Goal: Transaction & Acquisition: Purchase product/service

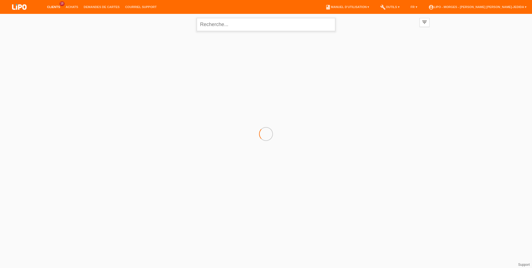
click at [236, 26] on input "text" at bounding box center [266, 24] width 138 height 13
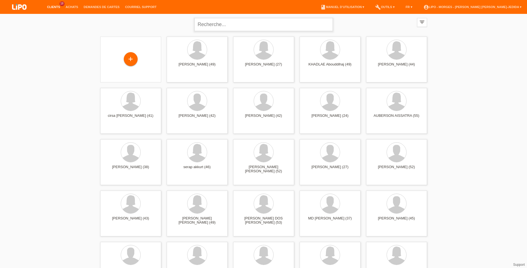
click at [236, 26] on input "text" at bounding box center [263, 24] width 138 height 13
click at [216, 24] on input "text" at bounding box center [263, 24] width 138 height 13
paste input "XU0DR6"
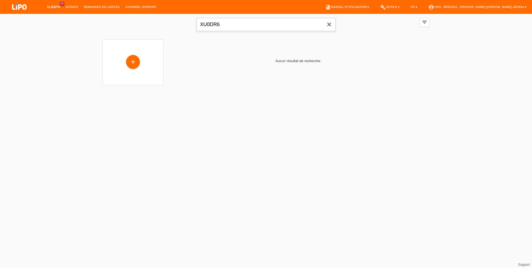
click at [228, 23] on input "XU0DR6" at bounding box center [266, 24] width 138 height 13
type input "X"
click at [221, 87] on div "+ Aucun résultat de recherche" at bounding box center [266, 64] width 332 height 54
click at [236, 24] on input "text" at bounding box center [266, 24] width 138 height 13
paste input "Khoumssi"
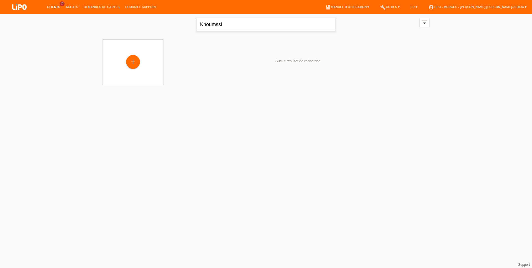
type input "Khoumssi"
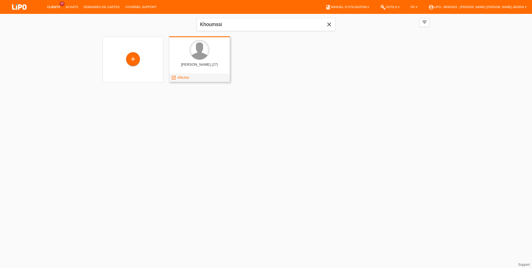
drag, startPoint x: 197, startPoint y: 57, endPoint x: 199, endPoint y: 55, distance: 2.9
click at [199, 56] on div at bounding box center [199, 49] width 19 height 19
click at [181, 70] on div "SALIM KHOUMSSI (27)" at bounding box center [199, 66] width 52 height 9
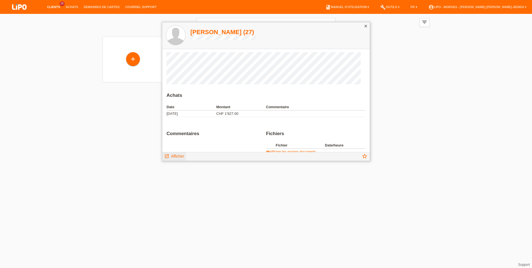
click at [182, 156] on span "Afficher" at bounding box center [177, 156] width 13 height 4
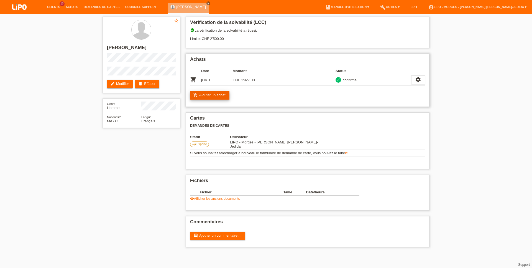
click at [206, 93] on link "add_shopping_cart Ajouter un achat" at bounding box center [209, 95] width 39 height 8
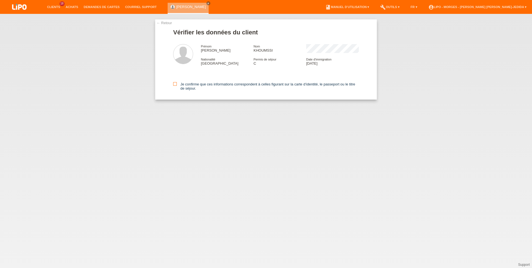
click at [174, 85] on icon at bounding box center [175, 84] width 4 height 4
click at [174, 85] on input "Je confirme que ces informations correspondent à celles figurant sur la carte d…" at bounding box center [175, 84] width 4 height 4
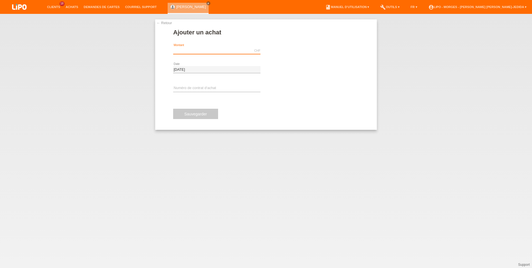
click at [202, 51] on input "text" at bounding box center [216, 50] width 87 height 7
type input "X"
type input "259.75"
click at [279, 52] on span "Effectuer l’autorisation" at bounding box center [293, 50] width 35 height 4
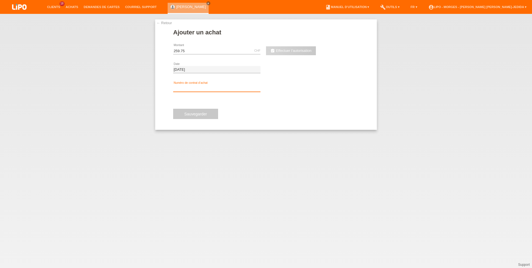
click at [192, 87] on input "text" at bounding box center [216, 88] width 87 height 7
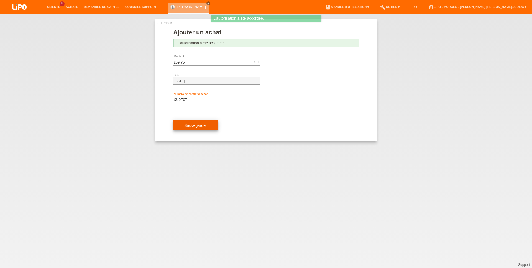
type input "XU0E0T"
click at [197, 129] on button "Sauvegarder" at bounding box center [195, 125] width 45 height 11
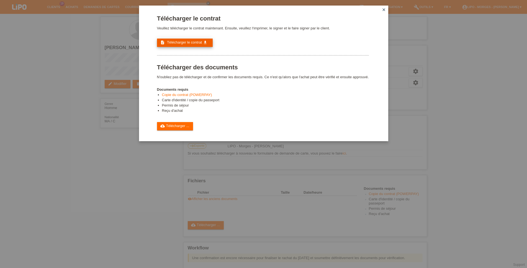
click at [196, 44] on span "Télécharger le contrat" at bounding box center [184, 42] width 35 height 4
click at [382, 9] on icon "close" at bounding box center [384, 9] width 4 height 4
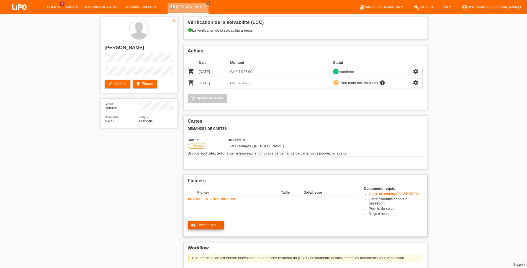
click at [212, 229] on link "cloud_upload Télécharger ..." at bounding box center [206, 225] width 36 height 8
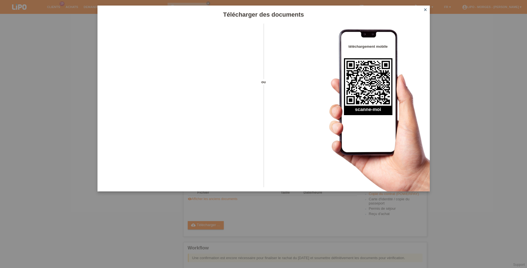
click at [425, 8] on icon "close" at bounding box center [425, 9] width 4 height 4
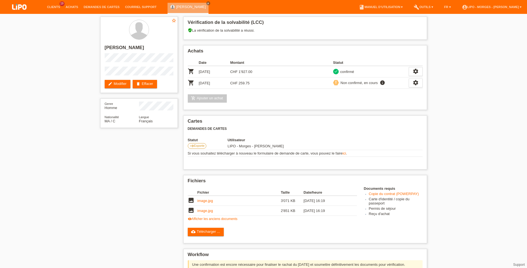
scroll to position [74, 0]
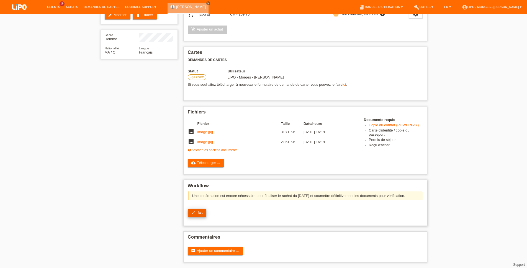
click at [197, 213] on link "check fait" at bounding box center [197, 212] width 19 height 8
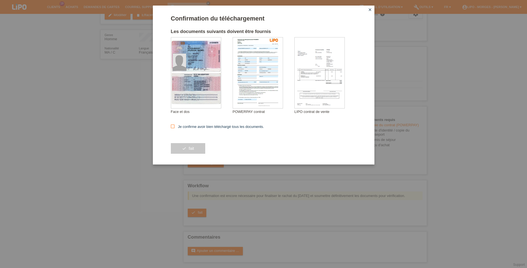
click at [228, 127] on label "Je confirme avoir bien téléchargé tous les documents." at bounding box center [217, 126] width 93 height 4
click at [174, 127] on input "Je confirme avoir bien téléchargé tous les documents." at bounding box center [173, 126] width 4 height 4
checkbox input "true"
click at [178, 148] on button "check fait" at bounding box center [188, 148] width 34 height 11
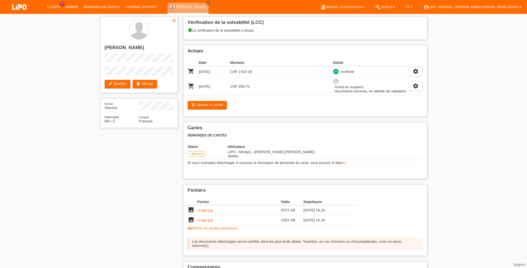
click at [73, 8] on link "Achats" at bounding box center [72, 6] width 18 height 3
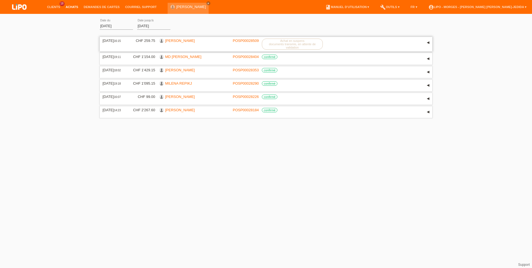
click at [176, 40] on link "[PERSON_NAME]" at bounding box center [180, 40] width 30 height 4
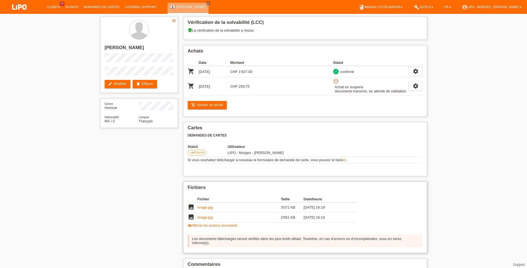
click at [218, 226] on div "Fichier Taille Date/heure image image.jpg 3'071 KB 09.10.2025 16:19 image" at bounding box center [272, 212] width 169 height 32
click at [218, 227] on link "visibility Afficher les anciens documents" at bounding box center [213, 225] width 50 height 4
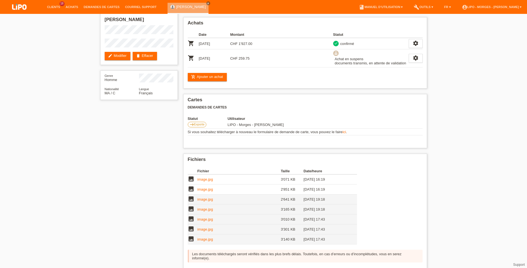
scroll to position [76, 0]
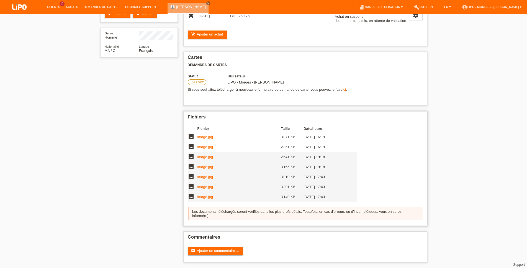
click at [207, 197] on link "image.jpg" at bounding box center [205, 196] width 16 height 4
click at [203, 185] on link "image.jpg" at bounding box center [205, 186] width 16 height 4
click at [201, 175] on link "image.jpg" at bounding box center [205, 176] width 16 height 4
click at [209, 165] on link "image.jpg" at bounding box center [205, 167] width 16 height 4
click at [202, 155] on link "image.jpg" at bounding box center [205, 157] width 16 height 4
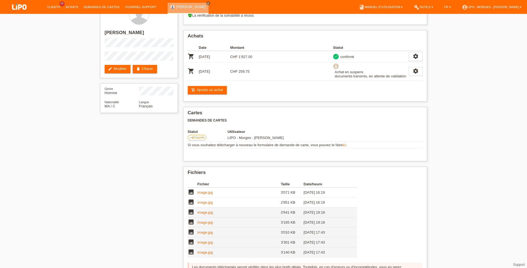
scroll to position [0, 0]
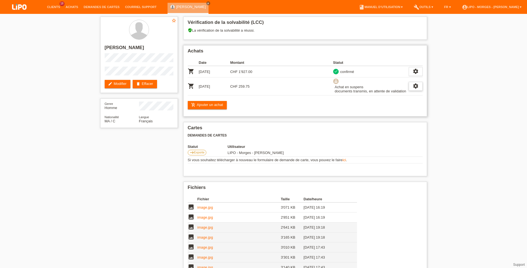
click at [416, 86] on icon "settings" at bounding box center [416, 86] width 6 height 6
click at [373, 119] on span "Le client s'est retiré de l'achat..." at bounding box center [394, 120] width 52 height 7
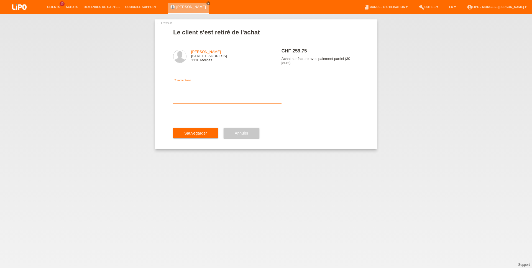
click at [220, 104] on textarea at bounding box center [227, 92] width 108 height 21
type textarea "MODIFICATION"
click at [201, 135] on span "Sauvegarder" at bounding box center [195, 133] width 23 height 4
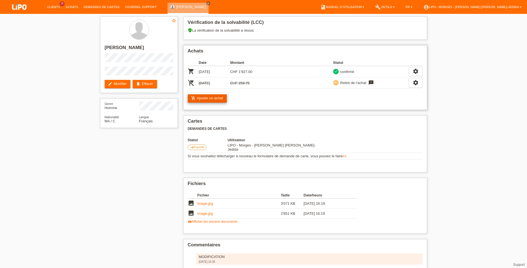
click at [201, 96] on link "add_shopping_cart Ajouter un achat" at bounding box center [207, 98] width 39 height 8
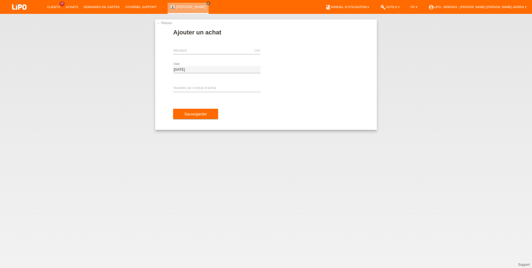
drag, startPoint x: 187, startPoint y: 83, endPoint x: 187, endPoint y: 95, distance: 11.9
click at [186, 87] on input "text" at bounding box center [216, 88] width 87 height 7
type input "XU0E0T"
click at [181, 49] on input "text" at bounding box center [216, 50] width 87 height 7
type input "X"
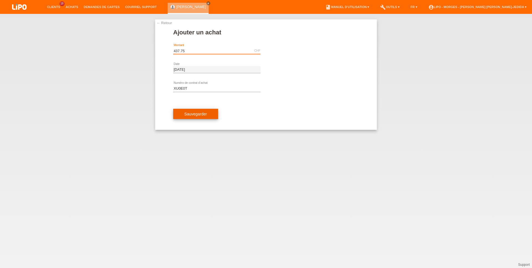
type input "437.75"
click at [177, 112] on button "Sauvegarder" at bounding box center [195, 114] width 45 height 11
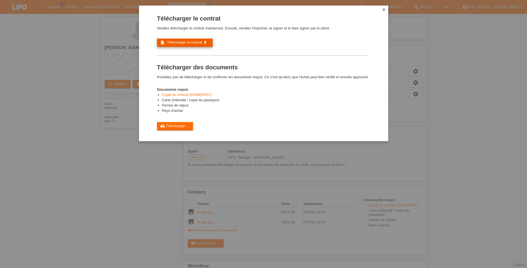
click at [173, 47] on link "description Télécharger le contrat get_app" at bounding box center [185, 42] width 56 height 8
click at [178, 130] on link "cloud_upload Télécharger ..." at bounding box center [175, 126] width 36 height 8
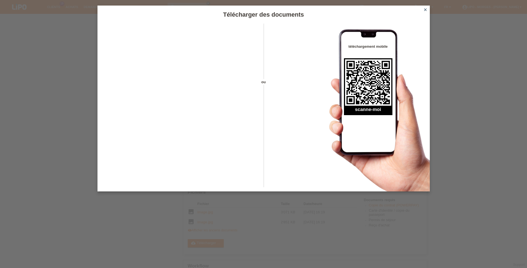
click at [426, 8] on icon "close" at bounding box center [425, 9] width 4 height 4
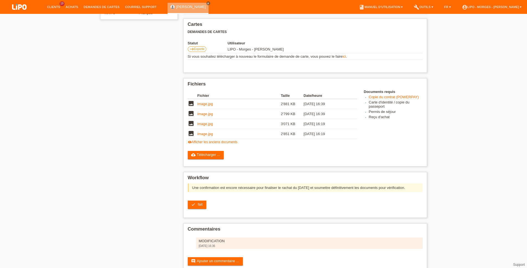
scroll to position [108, 0]
click at [196, 208] on link "check fait" at bounding box center [197, 204] width 19 height 8
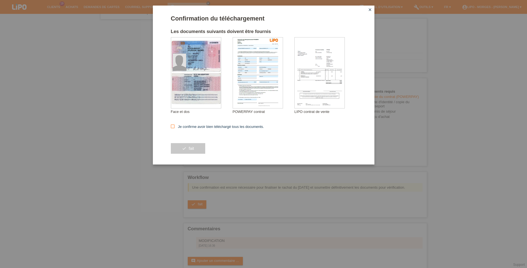
click at [202, 128] on label "Je confirme avoir bien téléchargé tous les documents." at bounding box center [217, 126] width 93 height 4
click at [174, 128] on input "Je confirme avoir bien téléchargé tous les documents." at bounding box center [173, 126] width 4 height 4
checkbox input "true"
click at [194, 150] on button "check fait" at bounding box center [188, 148] width 34 height 11
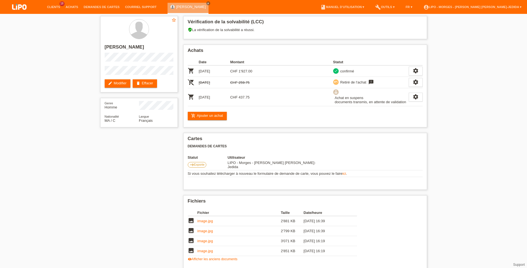
scroll to position [83, 0]
